Goal: Task Accomplishment & Management: Manage account settings

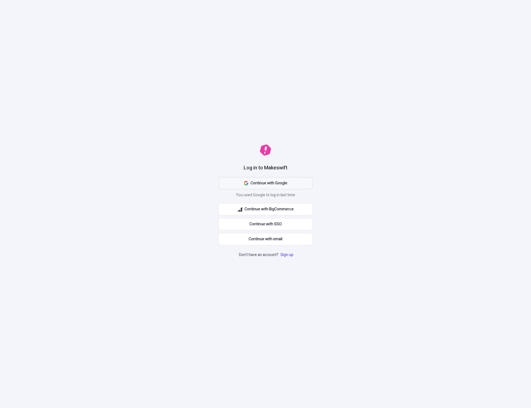
click at [280, 182] on span "Continue with Google" at bounding box center [269, 183] width 37 height 6
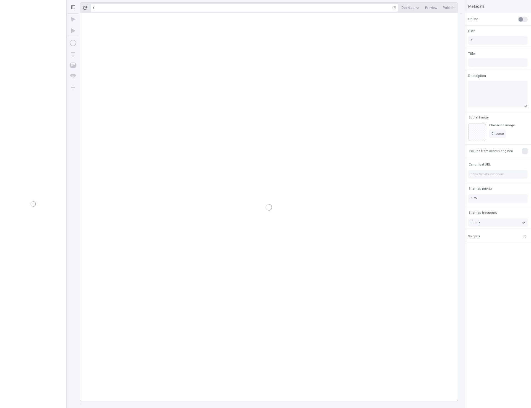
type input "/page-3"
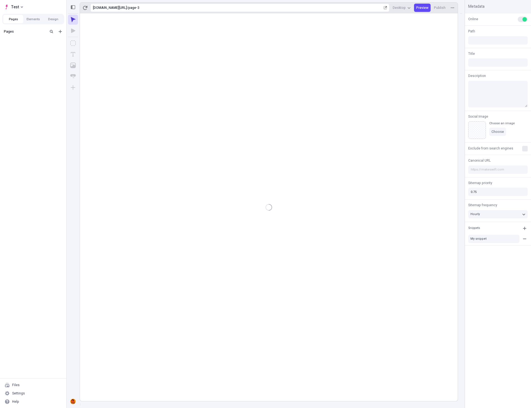
type input "/page-3"
click at [15, 393] on div "Settings" at bounding box center [18, 393] width 13 height 4
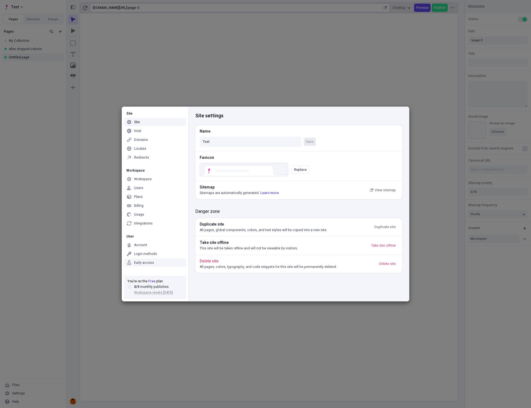
click at [148, 261] on div "Early access" at bounding box center [144, 262] width 20 height 4
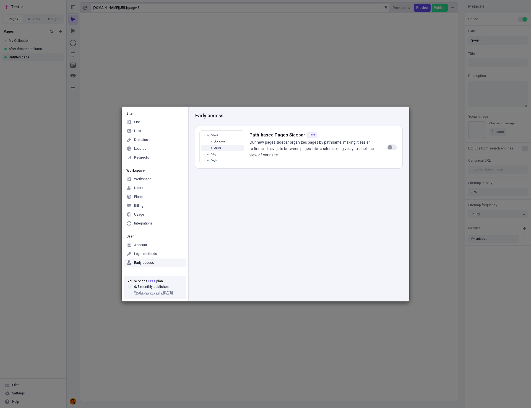
click at [282, 255] on div "Early access Path-based Pages Sidebar Beta Our new pages sidebar organizes page…" at bounding box center [298, 204] width 221 height 194
click at [260, 242] on div "Early access Path-based Pages Sidebar Beta Our new pages sidebar organizes page…" at bounding box center [298, 204] width 221 height 194
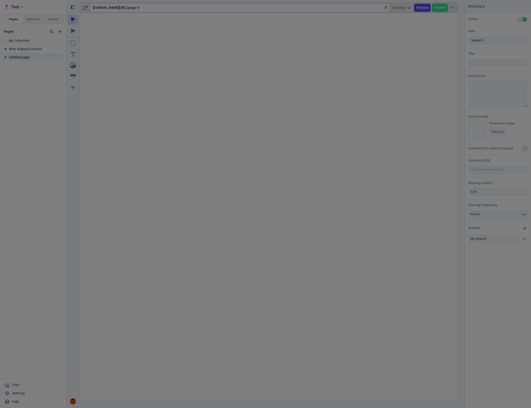
click at [250, 331] on div "Site Site Host Domains Locales Redirects Workspace Workspace Users Plans Billin…" at bounding box center [265, 204] width 531 height 408
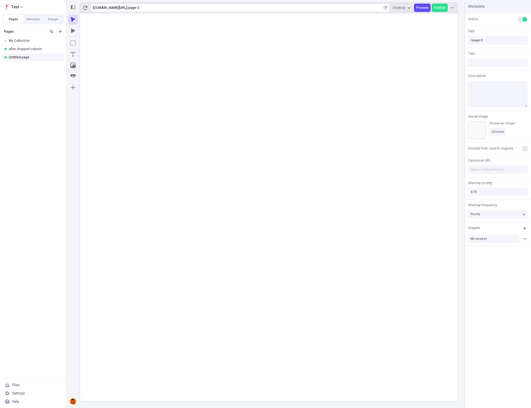
click at [292, 263] on rect at bounding box center [269, 206] width 378 height 387
click at [168, 233] on rect at bounding box center [269, 206] width 378 height 387
